Goal: Task Accomplishment & Management: Complete application form

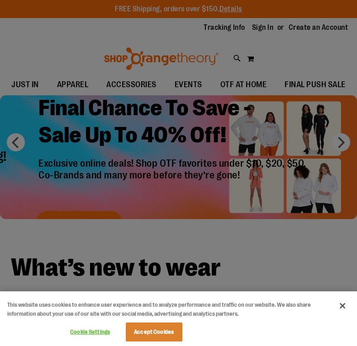
click at [258, 27] on div at bounding box center [178, 173] width 357 height 346
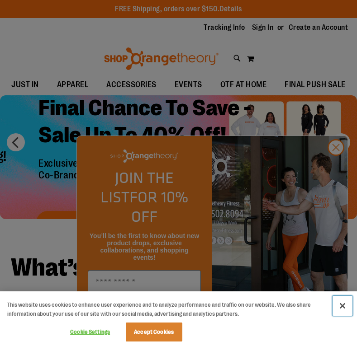
click at [340, 305] on button "Close" at bounding box center [342, 306] width 20 height 20
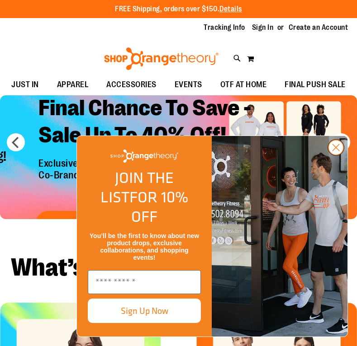
click at [335, 155] on circle "Close dialog" at bounding box center [335, 147] width 15 height 15
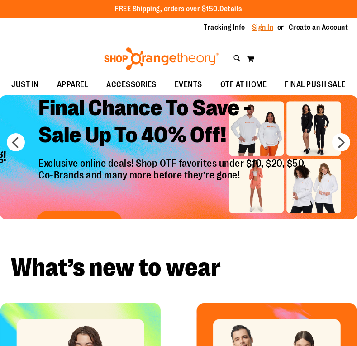
click at [261, 28] on link "Sign In" at bounding box center [263, 28] width 22 height 10
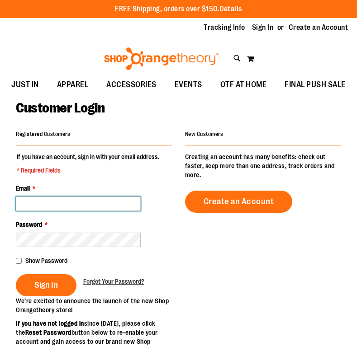
click at [45, 206] on input "Email *" at bounding box center [78, 204] width 125 height 14
type input "**********"
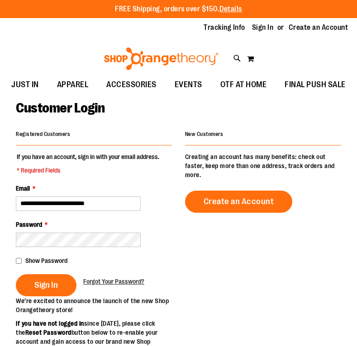
click at [28, 259] on span "Show Password" at bounding box center [46, 260] width 42 height 7
click at [43, 278] on button "Sign In" at bounding box center [46, 285] width 61 height 22
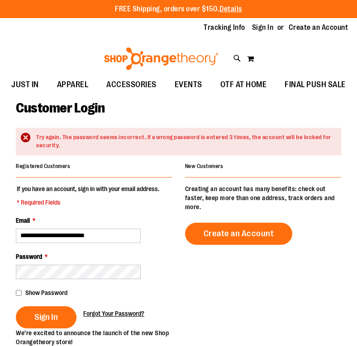
click at [118, 312] on span "Forgot Your Password?" at bounding box center [113, 313] width 61 height 7
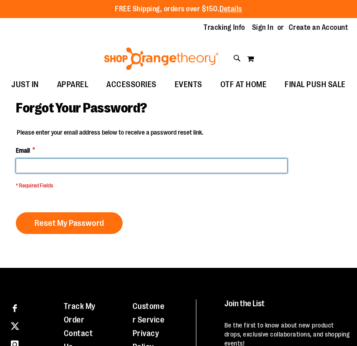
click at [36, 165] on input "Email *" at bounding box center [151, 166] width 271 height 14
type input "**********"
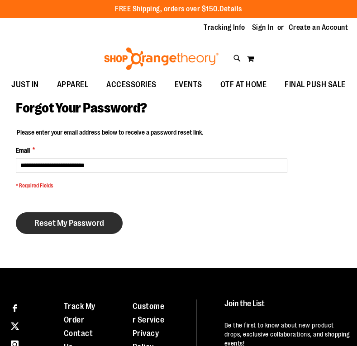
click at [74, 220] on span "Reset My Password" at bounding box center [69, 223] width 70 height 10
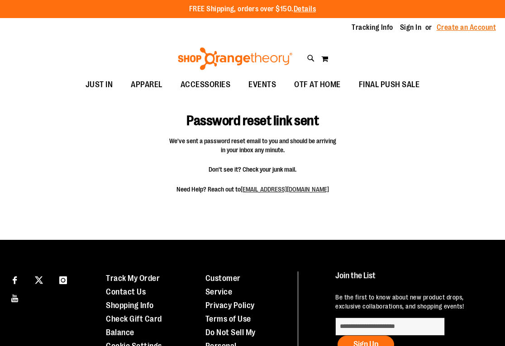
click at [444, 23] on link "Create an Account" at bounding box center [466, 28] width 60 height 10
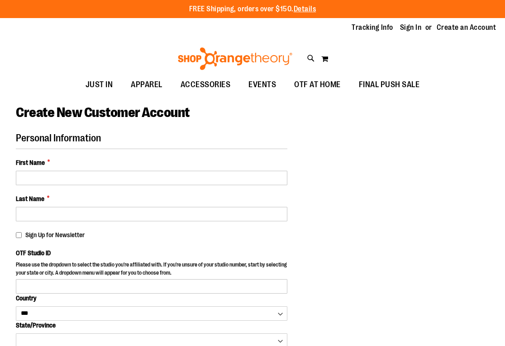
select select "***"
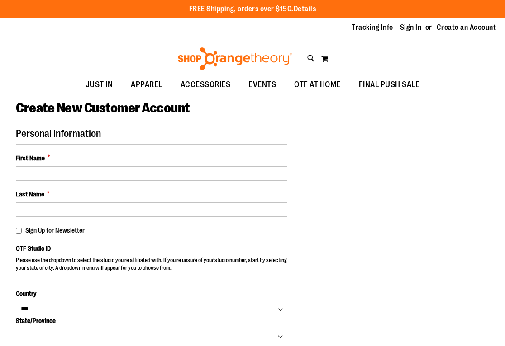
click at [80, 165] on div "First Name *" at bounding box center [151, 167] width 271 height 27
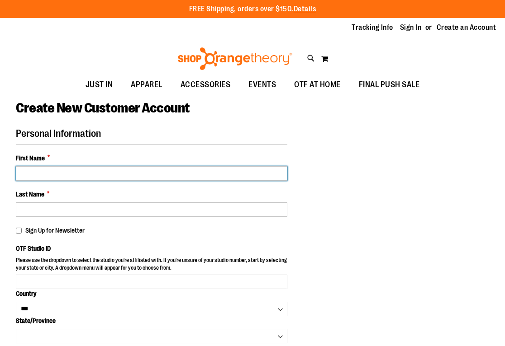
click at [85, 171] on input "First Name *" at bounding box center [151, 173] width 271 height 14
click at [85, 170] on input "First Name *" at bounding box center [151, 173] width 271 height 14
click at [143, 171] on input "First Name *" at bounding box center [151, 173] width 271 height 14
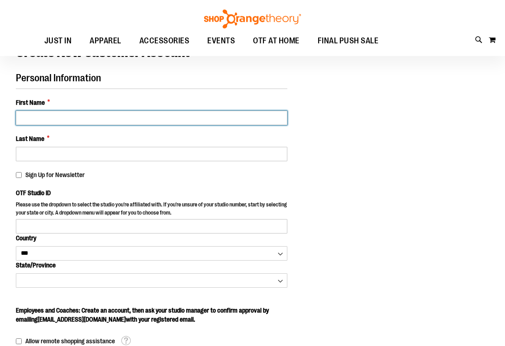
scroll to position [60, 0]
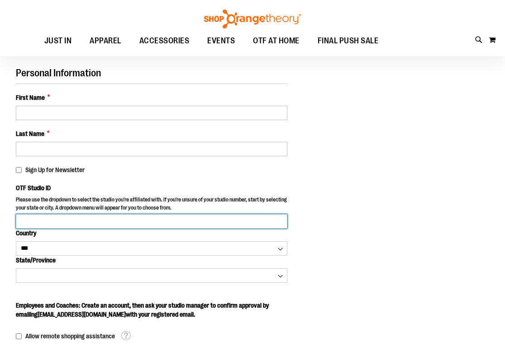
click at [85, 220] on input "OTF Studio ID" at bounding box center [151, 221] width 271 height 14
click at [269, 222] on input "OTF Studio ID" at bounding box center [151, 221] width 271 height 14
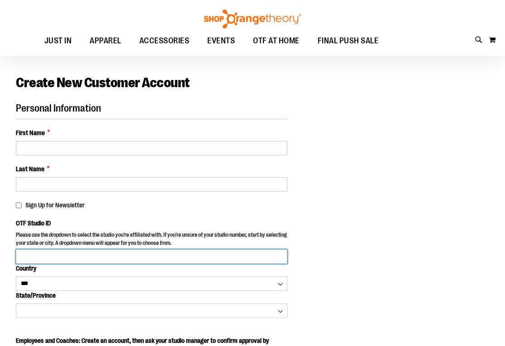
scroll to position [24, 0]
